Goal: Transaction & Acquisition: Purchase product/service

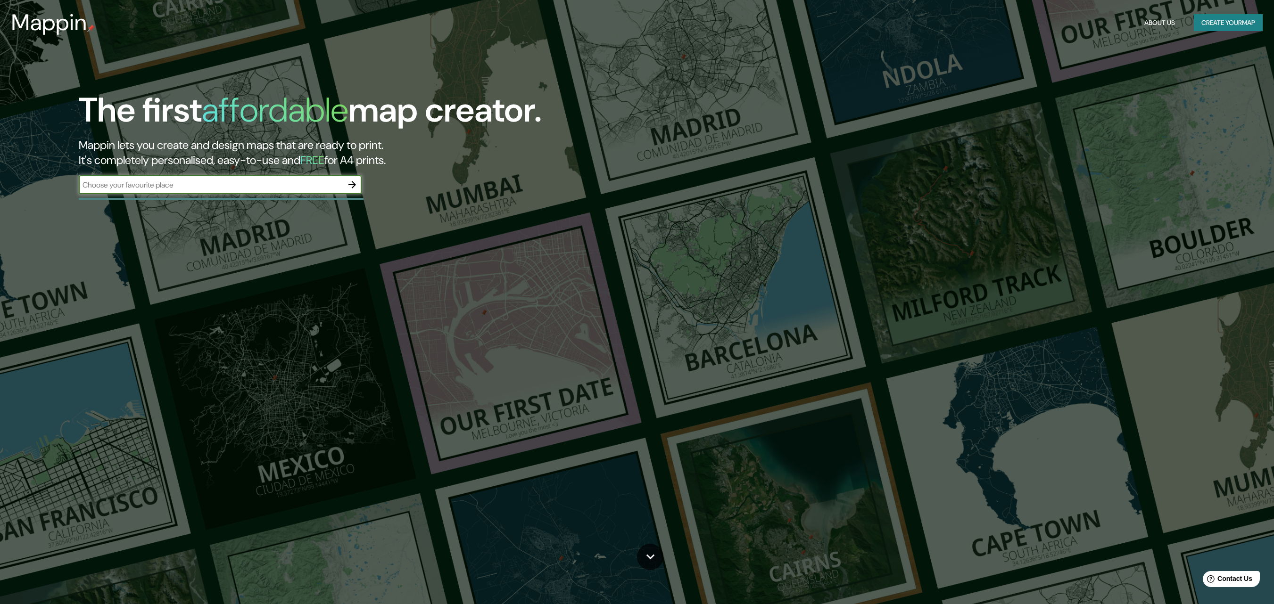
click at [320, 178] on div "​" at bounding box center [220, 184] width 283 height 19
click at [354, 188] on icon "button" at bounding box center [352, 184] width 11 height 11
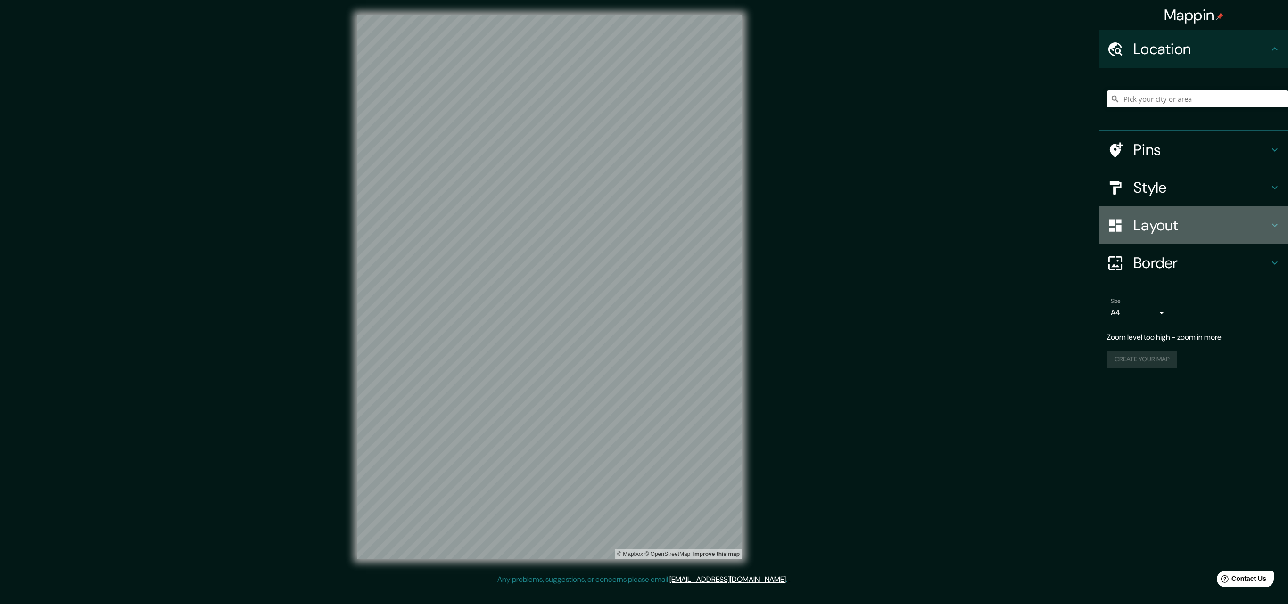
click at [1161, 226] on h4 "Layout" at bounding box center [1201, 225] width 136 height 19
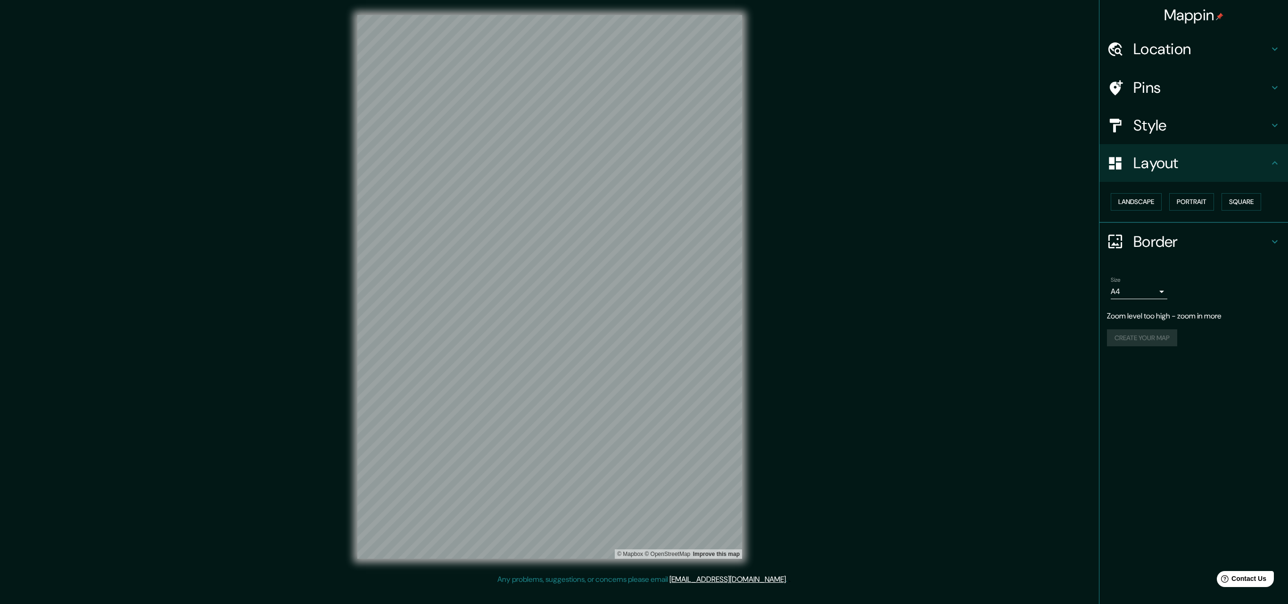
click at [1155, 250] on h4 "Border" at bounding box center [1201, 241] width 136 height 19
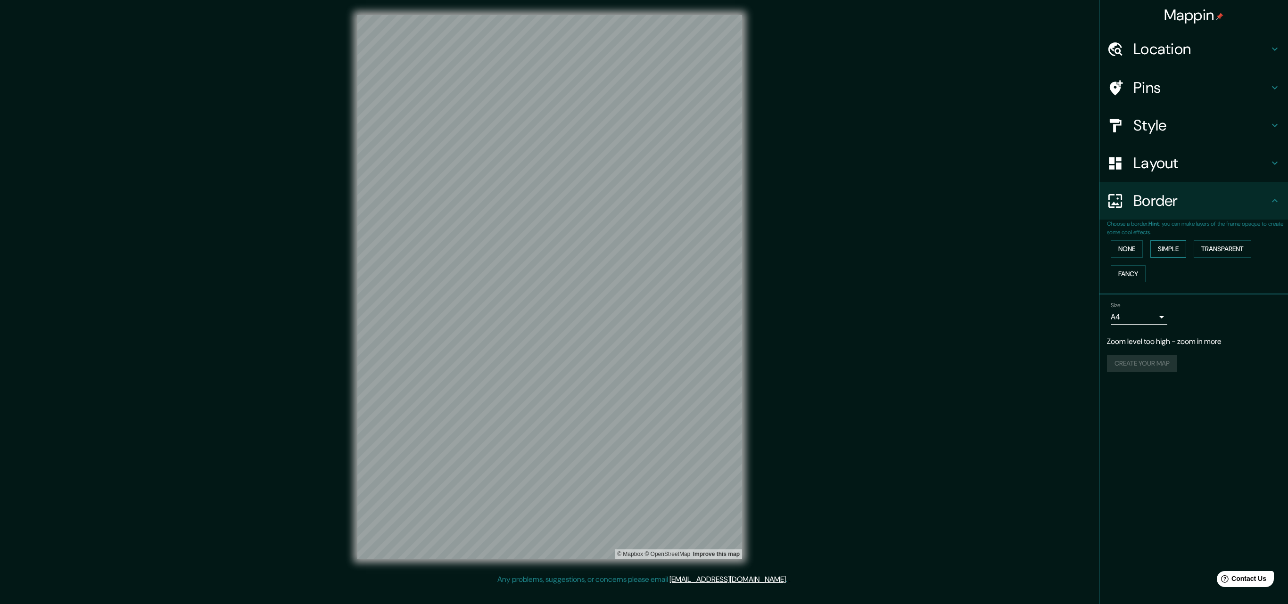
click at [1163, 253] on button "Simple" at bounding box center [1168, 248] width 36 height 17
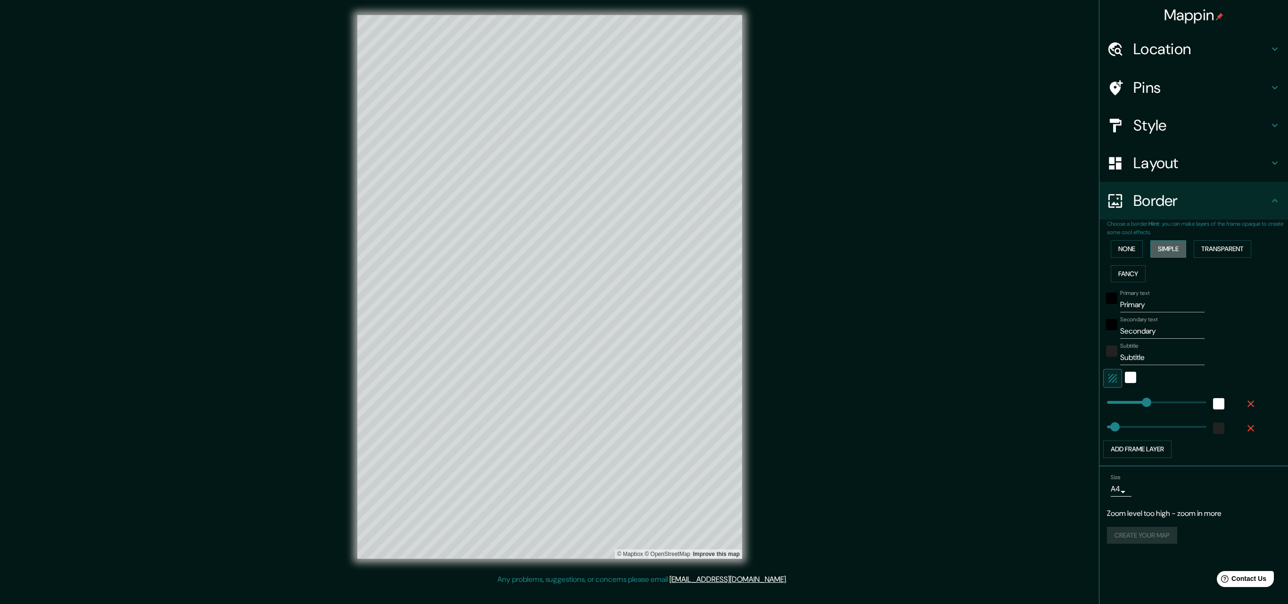
click at [1164, 253] on button "Simple" at bounding box center [1168, 248] width 36 height 17
type input "326"
type input "65"
click at [1139, 248] on button "None" at bounding box center [1127, 248] width 32 height 17
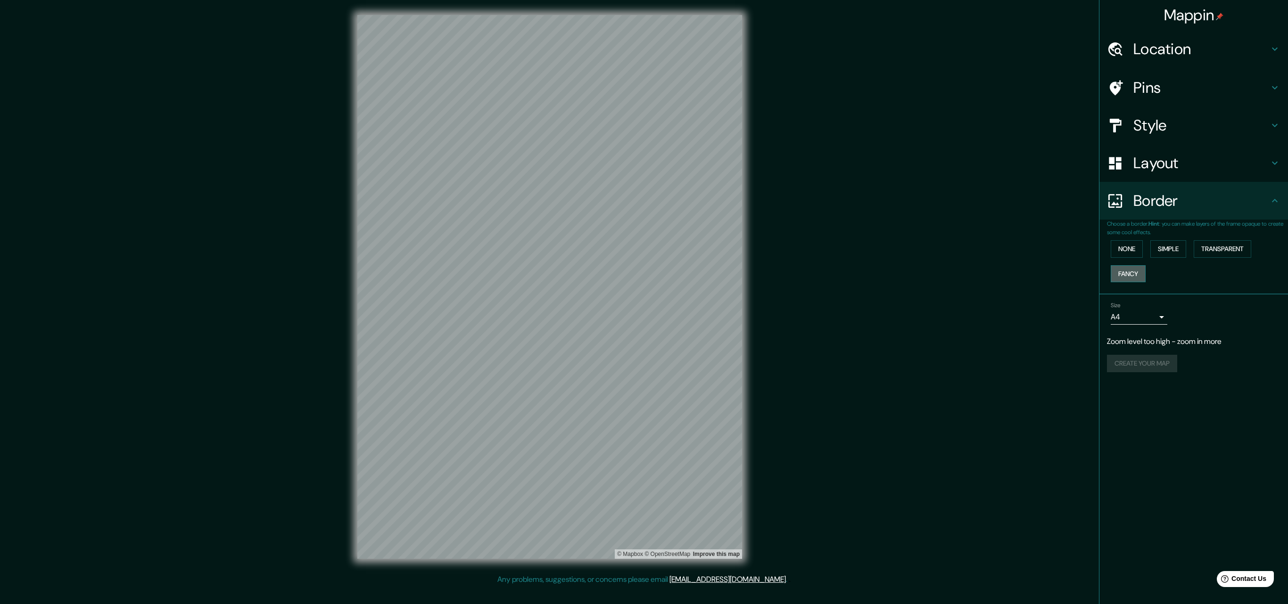
click at [1133, 279] on button "Fancy" at bounding box center [1128, 273] width 35 height 17
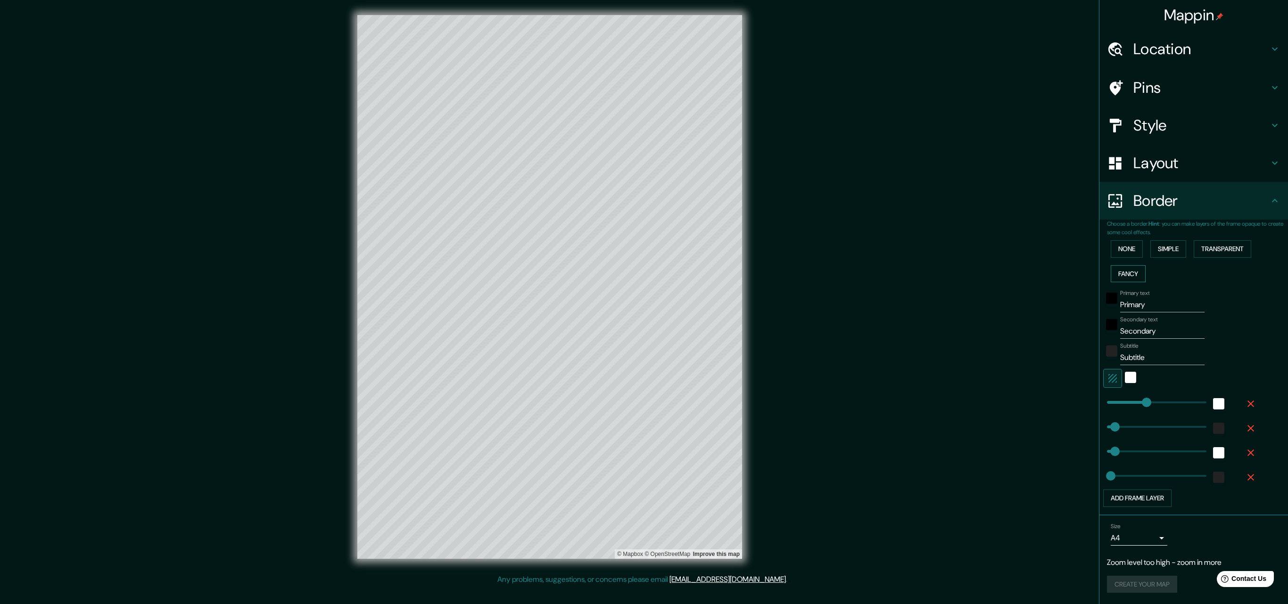
click at [1126, 278] on button "Fancy" at bounding box center [1128, 273] width 35 height 17
type input "326"
type input "65"
type input "33"
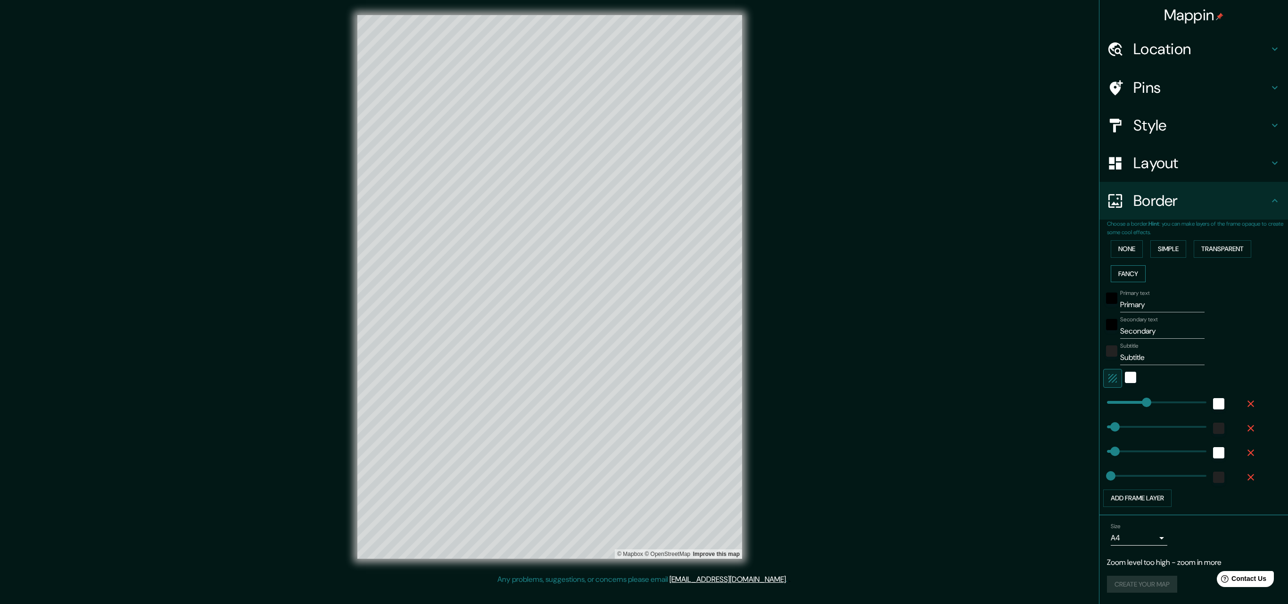
click at [1126, 278] on button "Fancy" at bounding box center [1128, 273] width 35 height 17
type input "326"
type input "65"
type input "33"
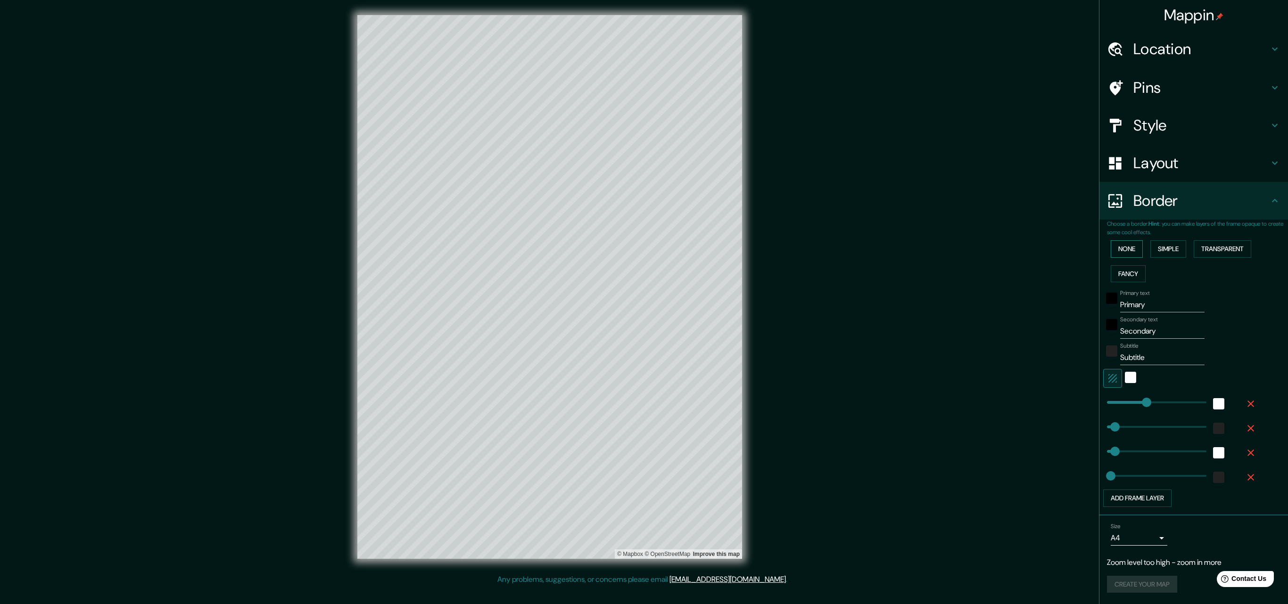
click at [1118, 253] on button "None" at bounding box center [1127, 248] width 32 height 17
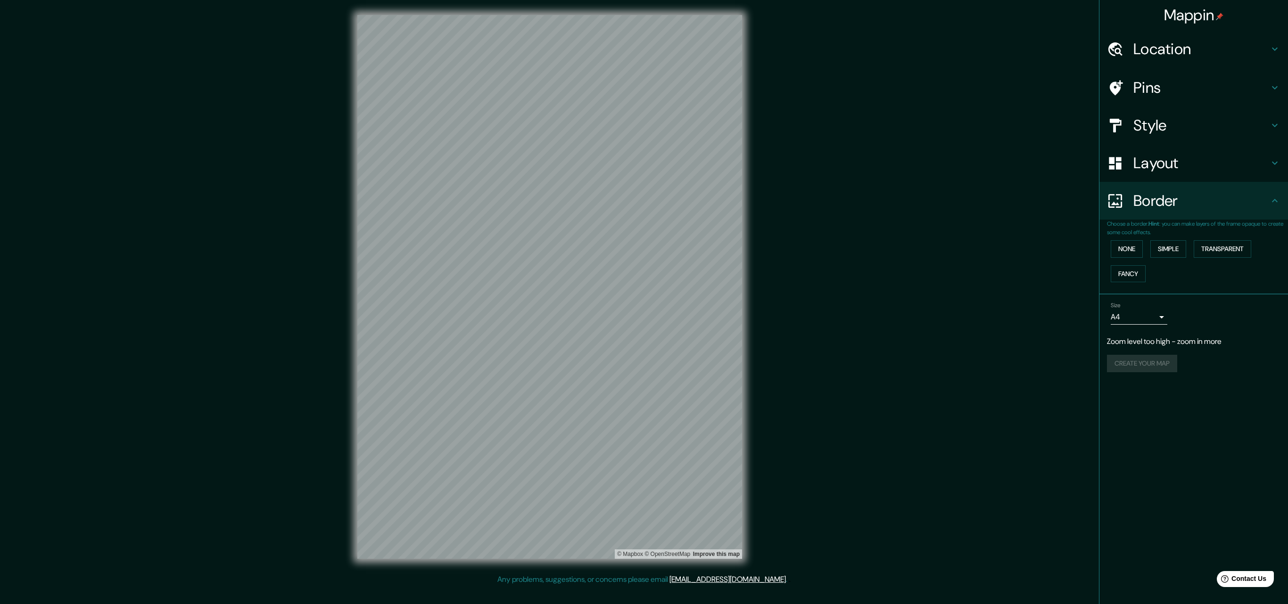
click at [1152, 174] on div "Layout" at bounding box center [1193, 163] width 189 height 38
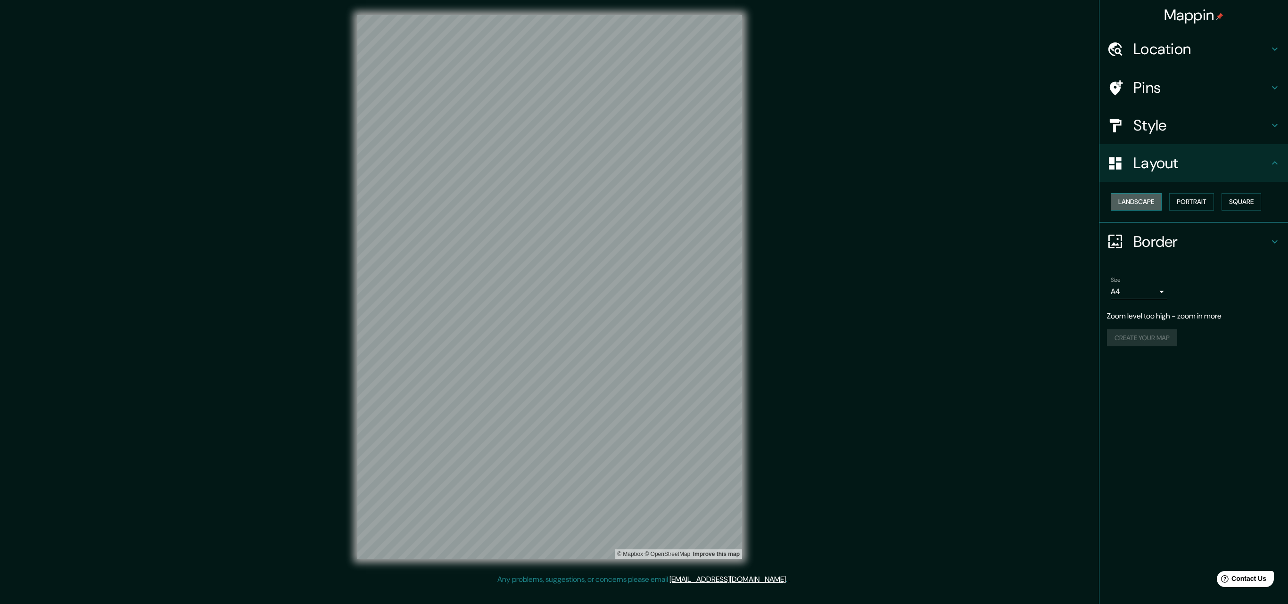
click at [1145, 204] on button "Landscape" at bounding box center [1136, 201] width 51 height 17
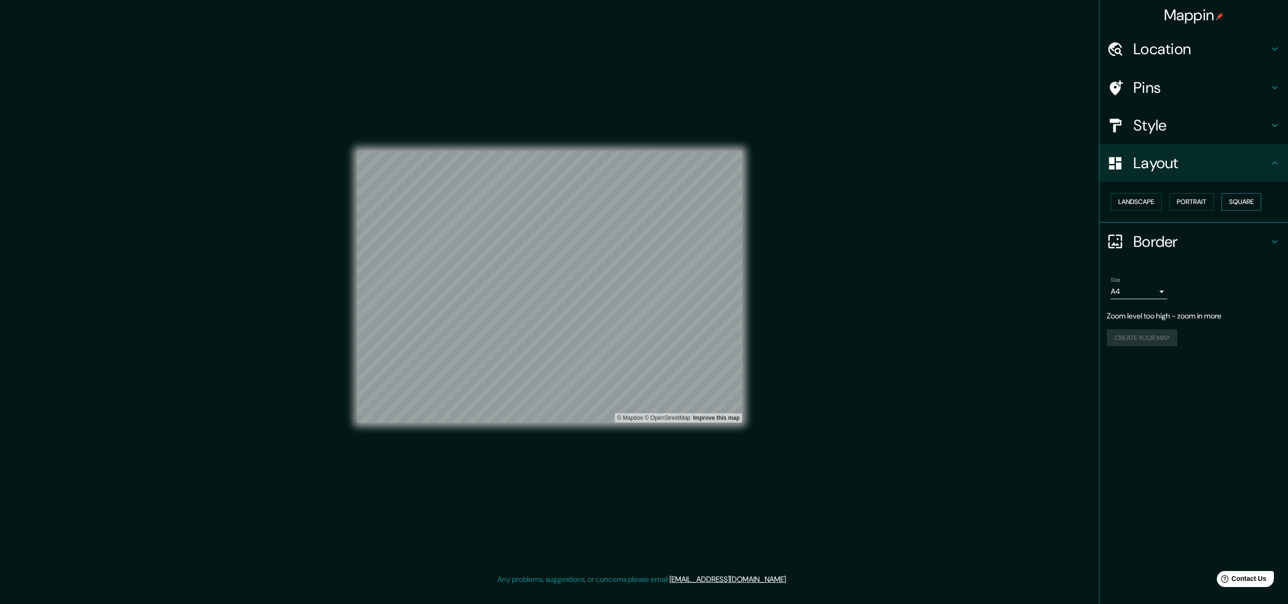
click at [1240, 199] on button "Square" at bounding box center [1242, 201] width 40 height 17
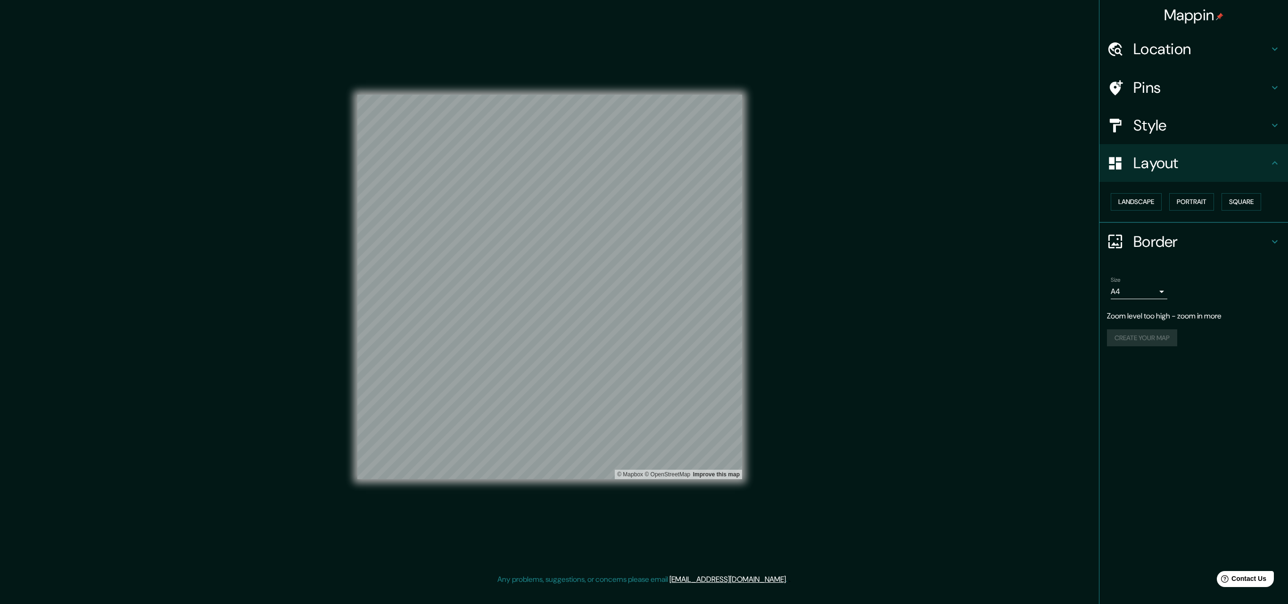
click at [1151, 116] on h4 "Style" at bounding box center [1201, 125] width 136 height 19
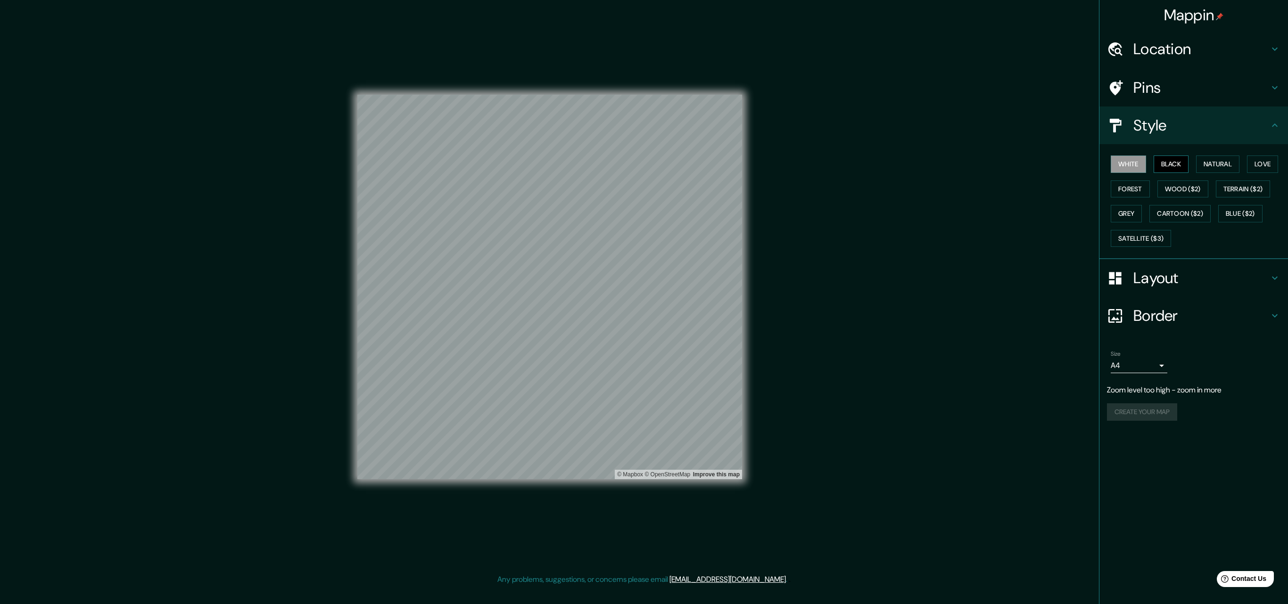
click at [1173, 162] on button "Black" at bounding box center [1171, 164] width 35 height 17
click at [1142, 218] on button "Grey" at bounding box center [1126, 213] width 31 height 17
click at [1247, 173] on button "Love" at bounding box center [1262, 164] width 31 height 17
click at [1140, 159] on button "White" at bounding box center [1128, 164] width 35 height 17
click at [1217, 170] on button "Natural" at bounding box center [1217, 164] width 43 height 17
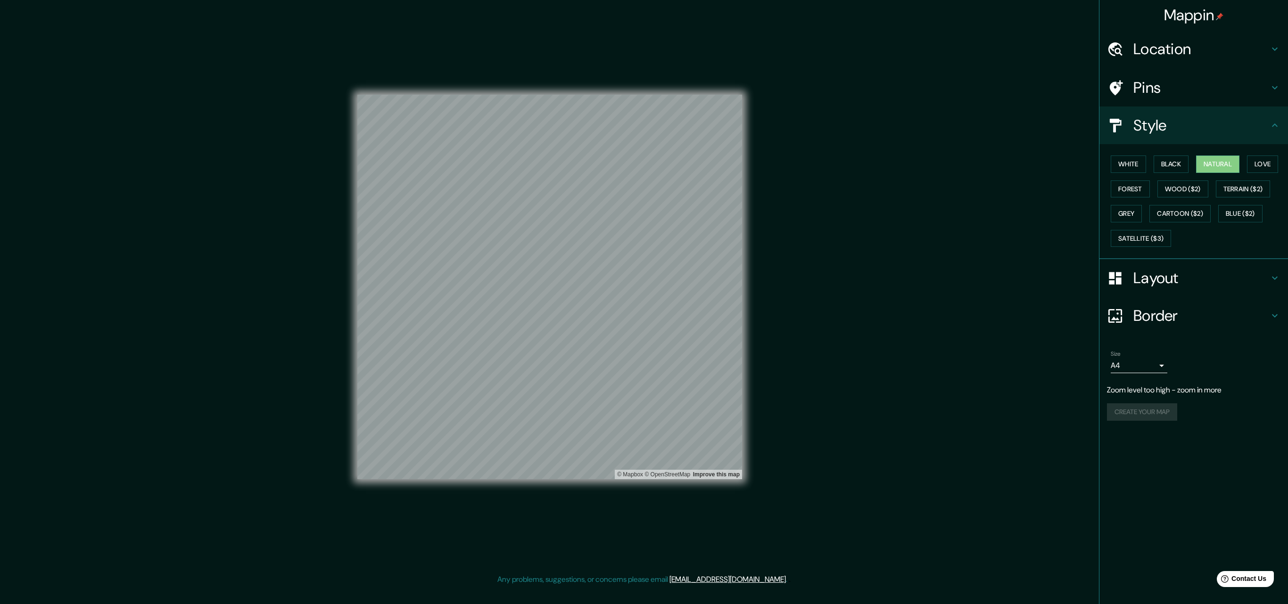
click at [848, 337] on div "Mappin Location Pins Style White Black Natural Love Forest Wood ($2) Terrain ($…" at bounding box center [644, 294] width 1288 height 589
click at [1166, 288] on h4 "Layout" at bounding box center [1201, 278] width 136 height 19
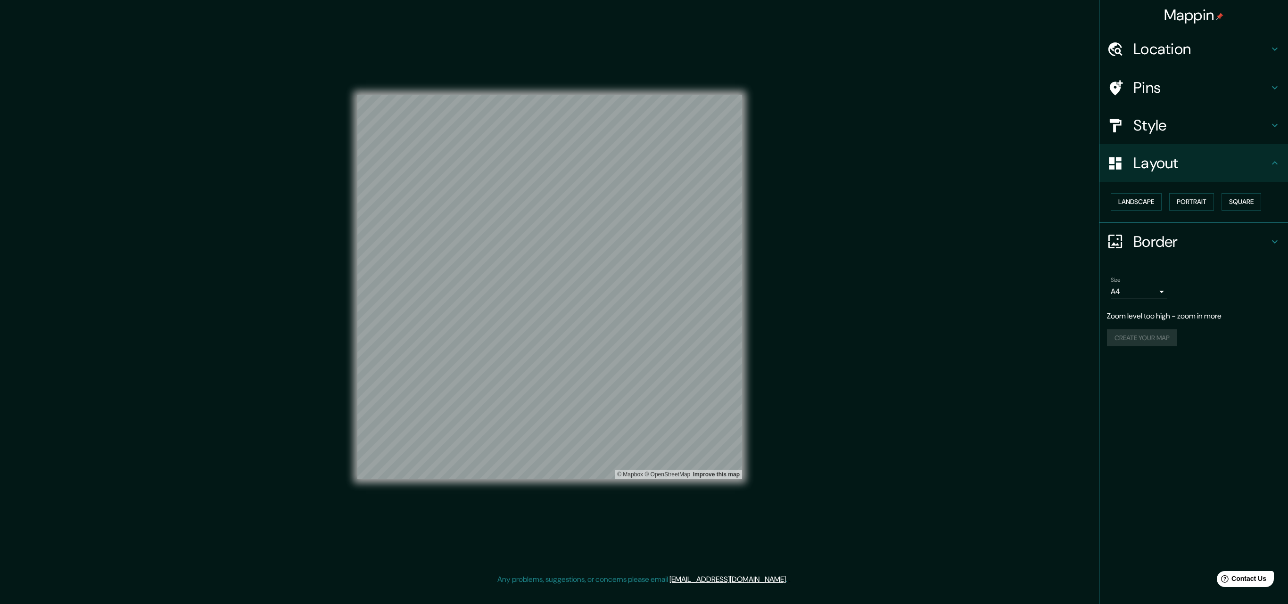
click at [1176, 239] on h4 "Border" at bounding box center [1201, 241] width 136 height 19
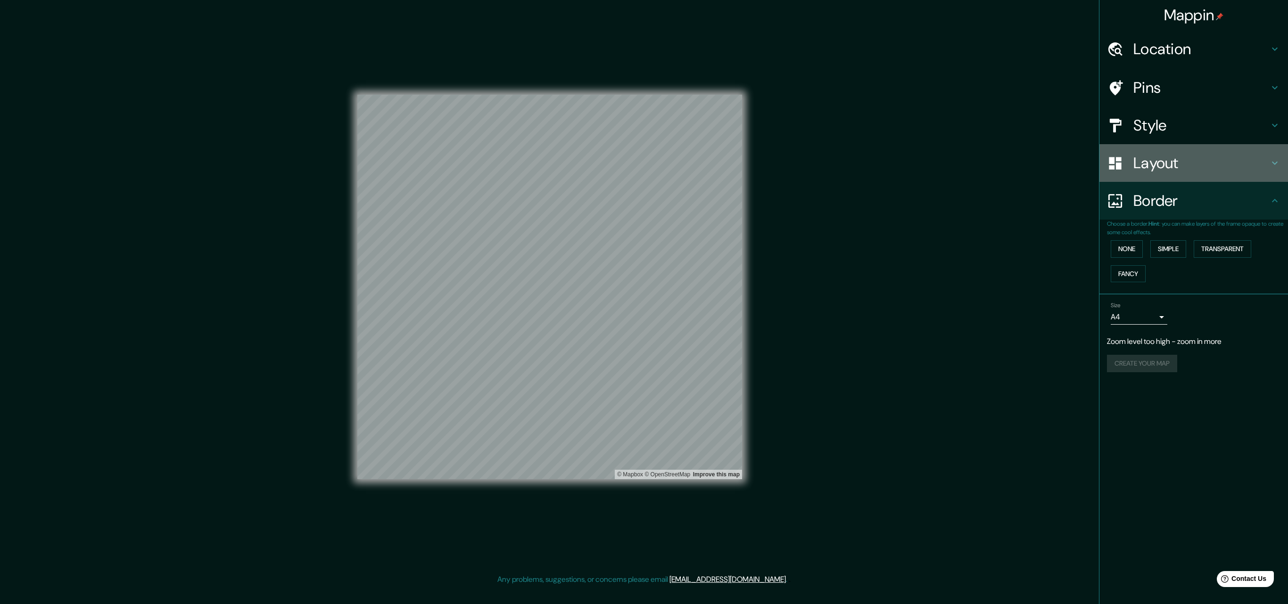
click at [1170, 168] on h4 "Layout" at bounding box center [1201, 163] width 136 height 19
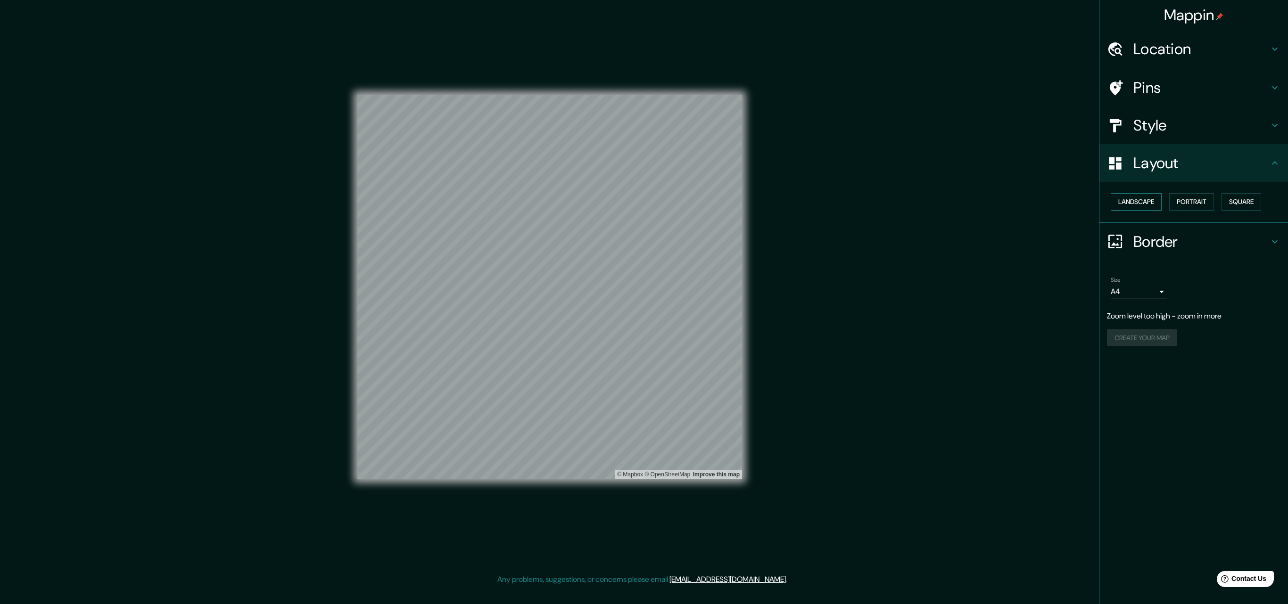
click at [1142, 208] on button "Landscape" at bounding box center [1136, 201] width 51 height 17
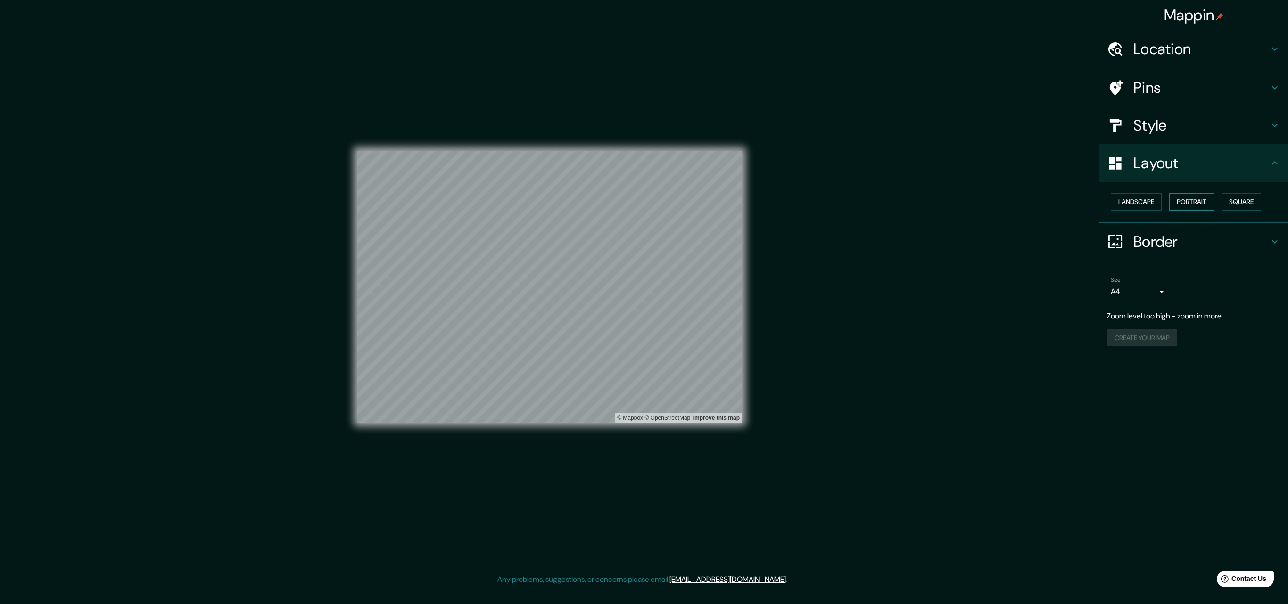
click at [1194, 205] on button "Portrait" at bounding box center [1191, 201] width 45 height 17
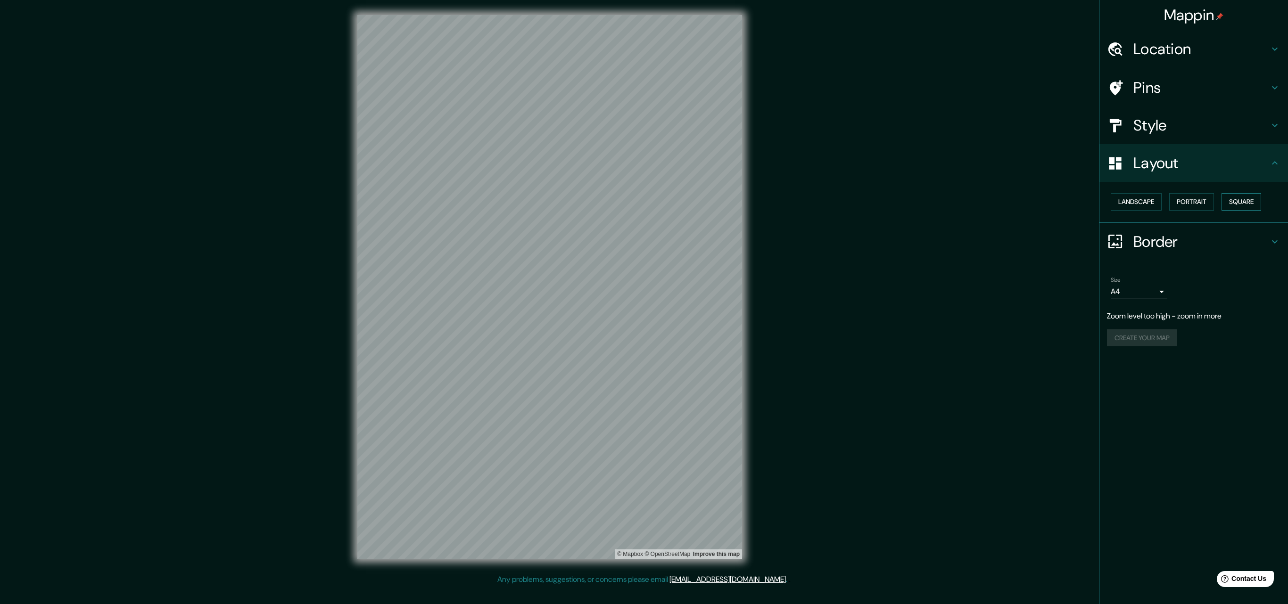
click at [1235, 204] on button "Square" at bounding box center [1242, 201] width 40 height 17
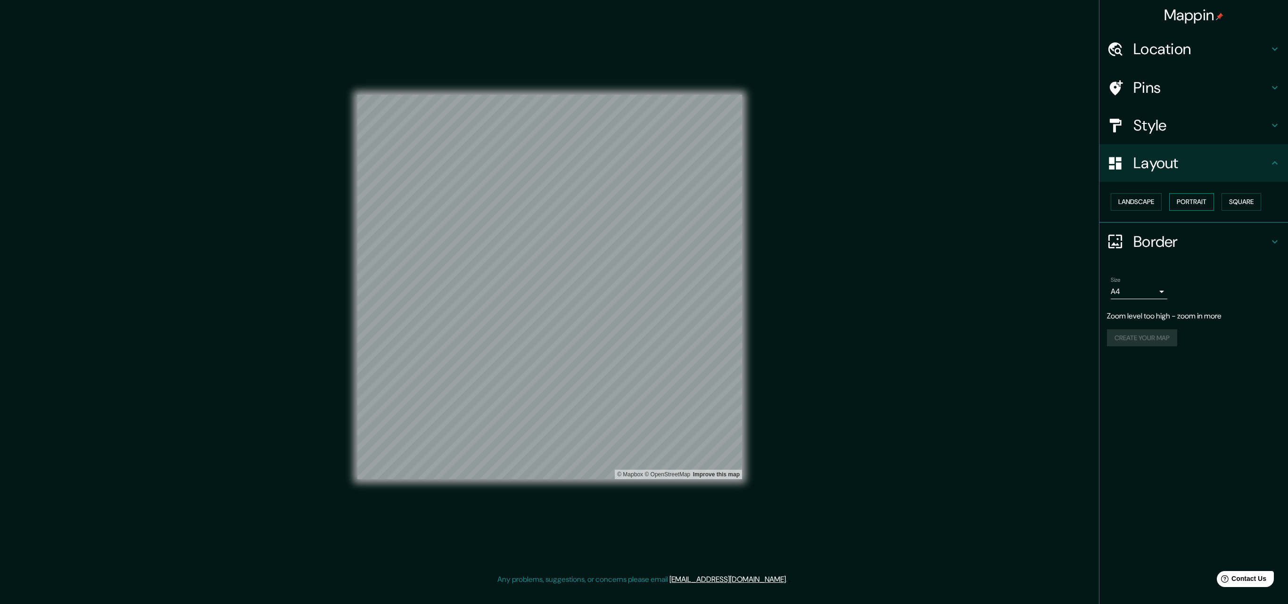
click at [1205, 203] on button "Portrait" at bounding box center [1191, 201] width 45 height 17
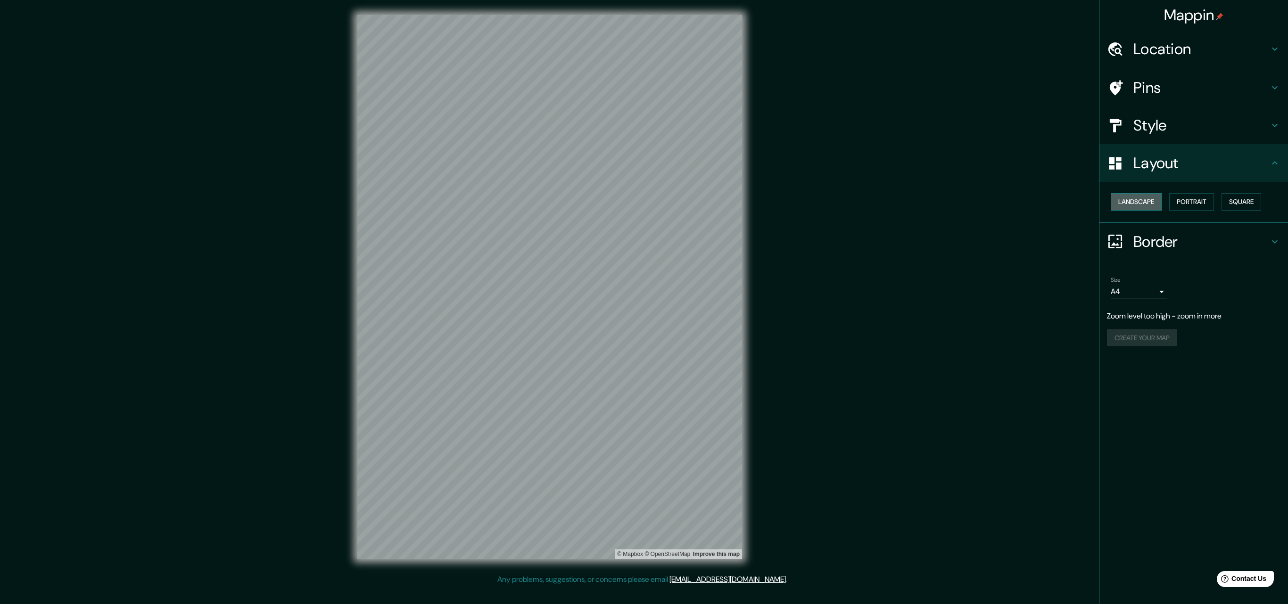
click at [1146, 209] on button "Landscape" at bounding box center [1136, 201] width 51 height 17
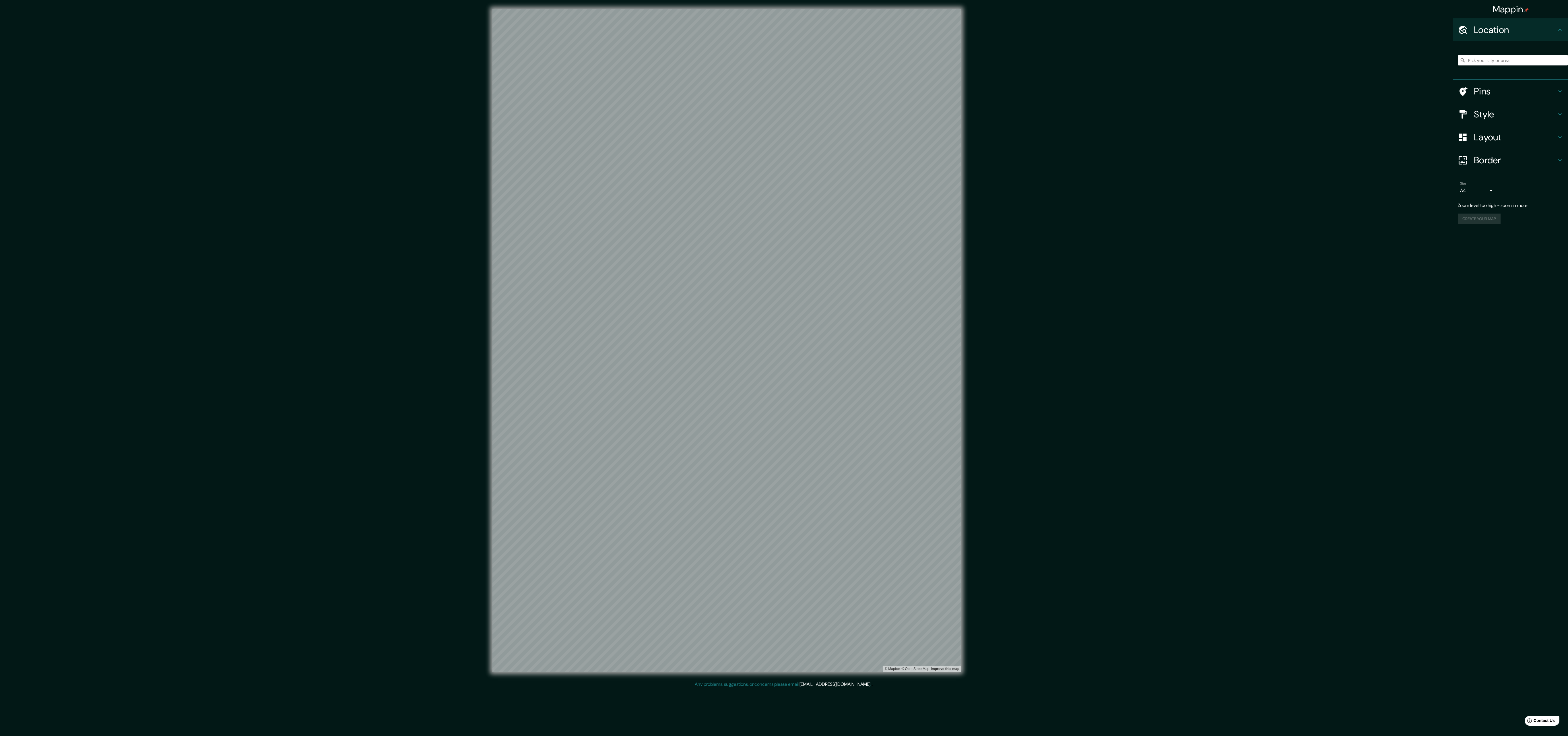
click at [1510, 139] on h4 "Layout" at bounding box center [1515, 137] width 83 height 12
click at [1479, 125] on button "Landscape" at bounding box center [1475, 122] width 31 height 10
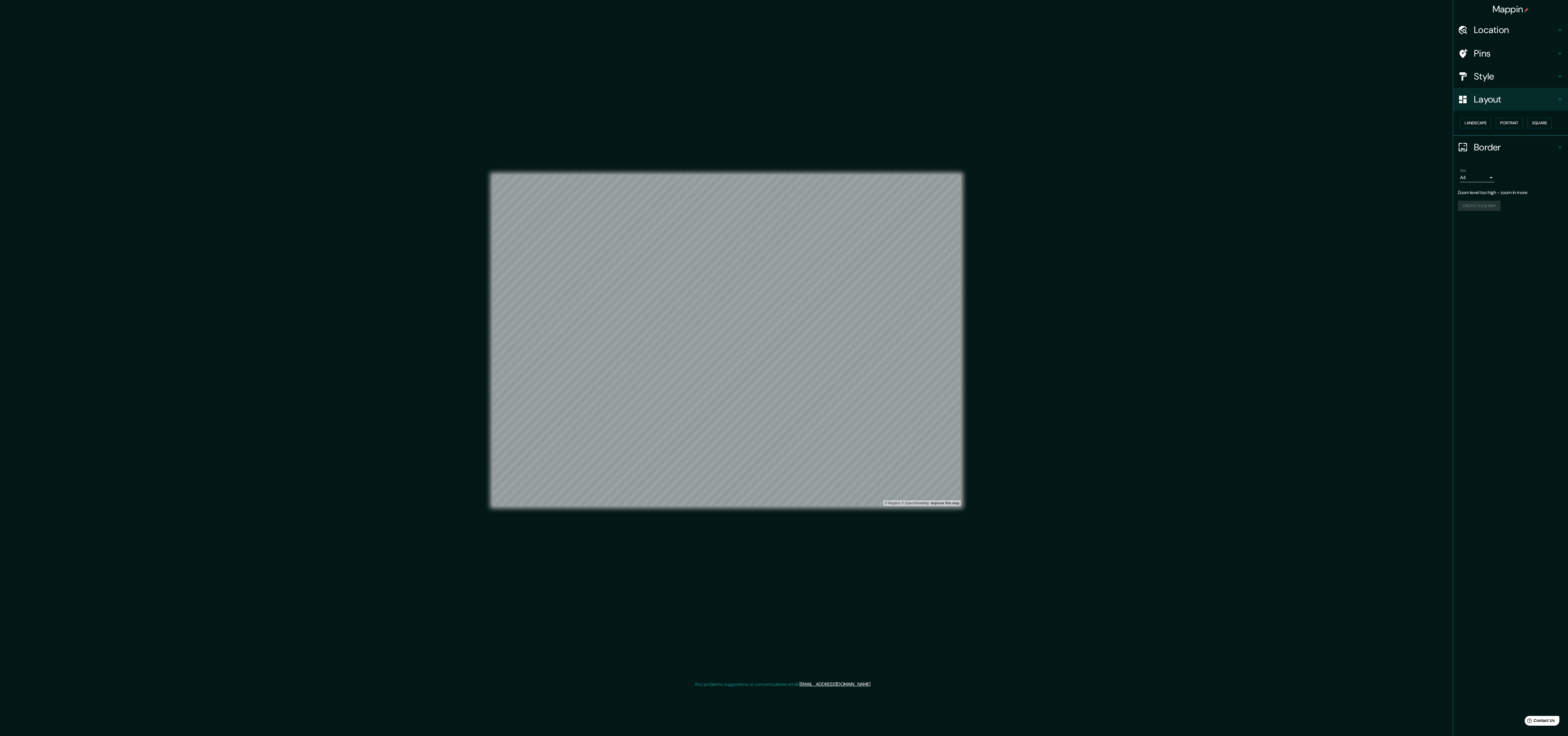
click at [1491, 75] on h4 "Style" at bounding box center [1515, 76] width 83 height 12
click at [1524, 100] on button "Natural" at bounding box center [1525, 100] width 26 height 10
